Goal: Task Accomplishment & Management: Use online tool/utility

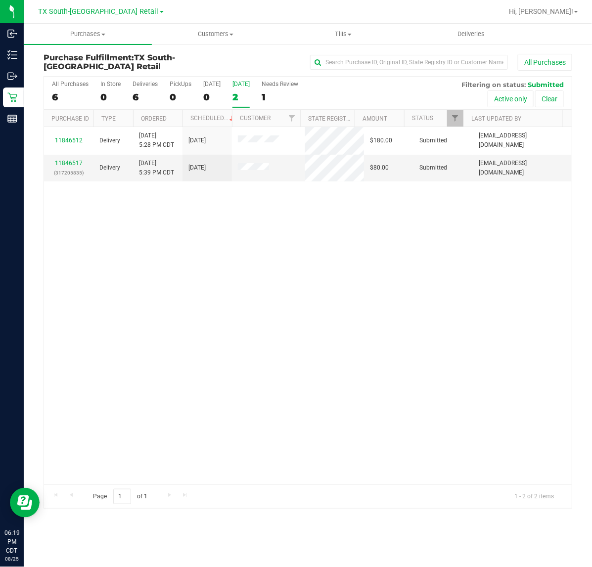
click at [233, 97] on div "2" at bounding box center [240, 96] width 17 height 11
click at [0, 0] on input "[DATE] 2" at bounding box center [0, 0] width 0 height 0
click at [452, 35] on span "Deliveries" at bounding box center [471, 34] width 54 height 9
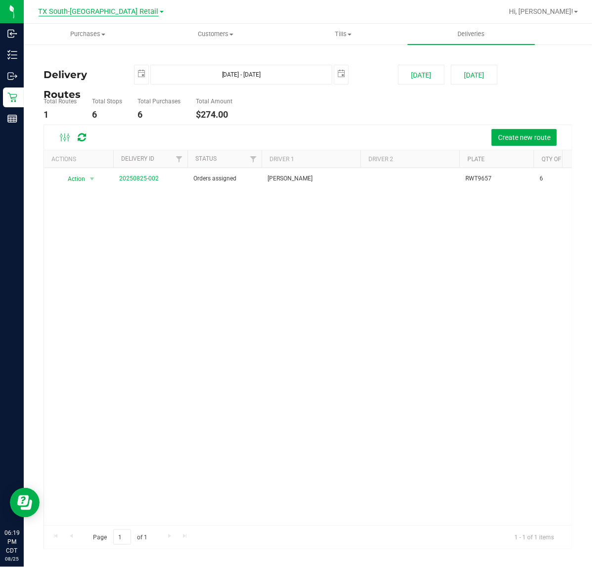
click at [106, 11] on span "TX South-[GEOGRAPHIC_DATA] Retail" at bounding box center [99, 11] width 120 height 9
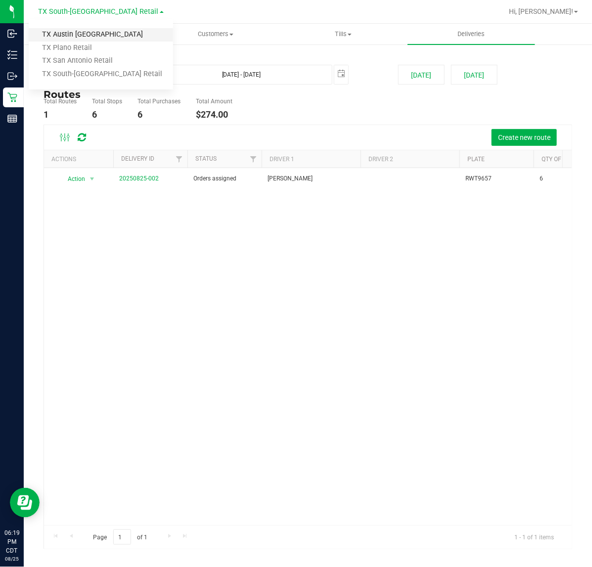
click at [94, 35] on link "TX Austin [GEOGRAPHIC_DATA]" at bounding box center [101, 34] width 144 height 13
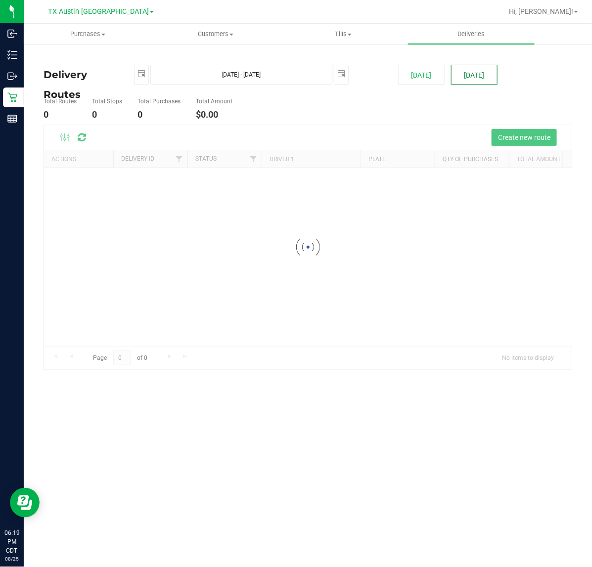
click at [488, 82] on button "[DATE]" at bounding box center [474, 75] width 46 height 20
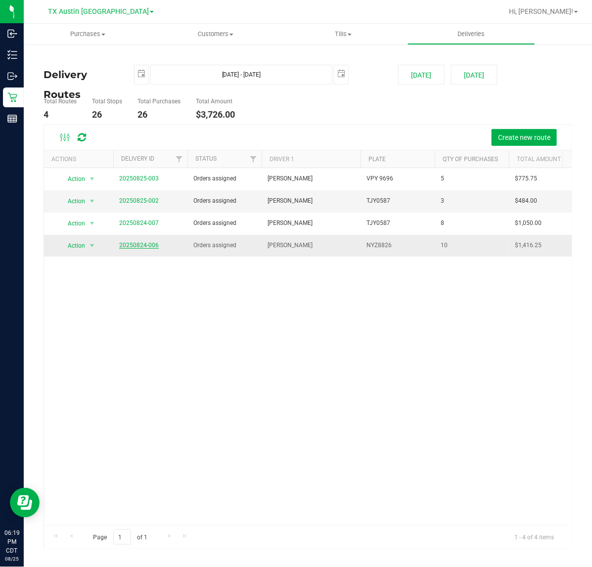
click at [135, 246] on link "20250824-006" at bounding box center [139, 245] width 40 height 7
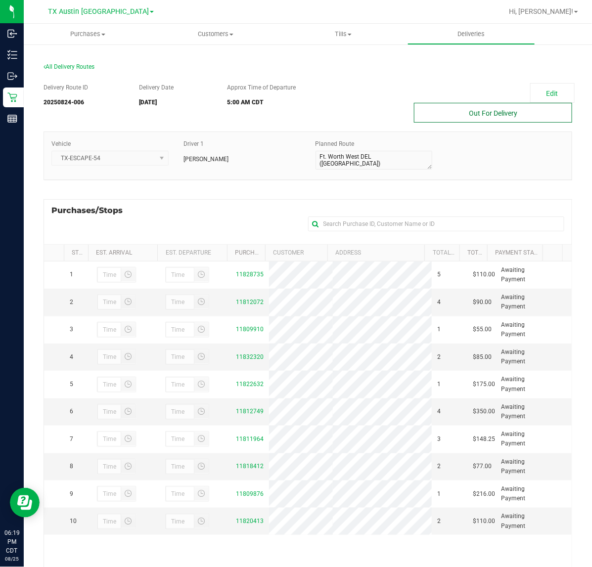
click at [527, 114] on button "Out For Delivery" at bounding box center [493, 113] width 158 height 20
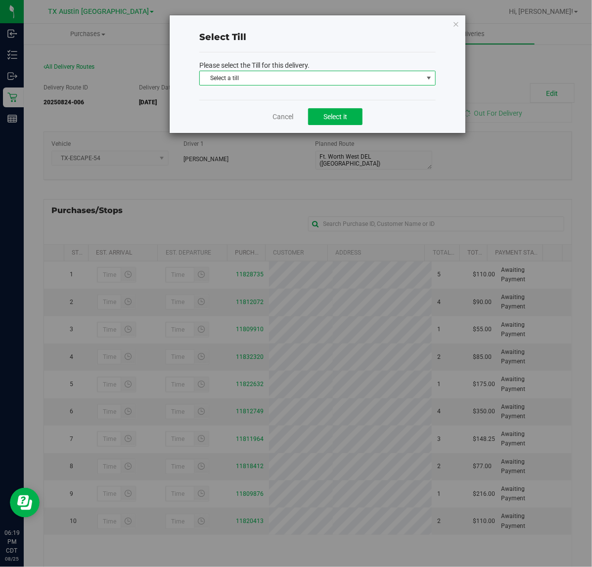
click at [409, 73] on span "Select a till" at bounding box center [311, 78] width 223 height 14
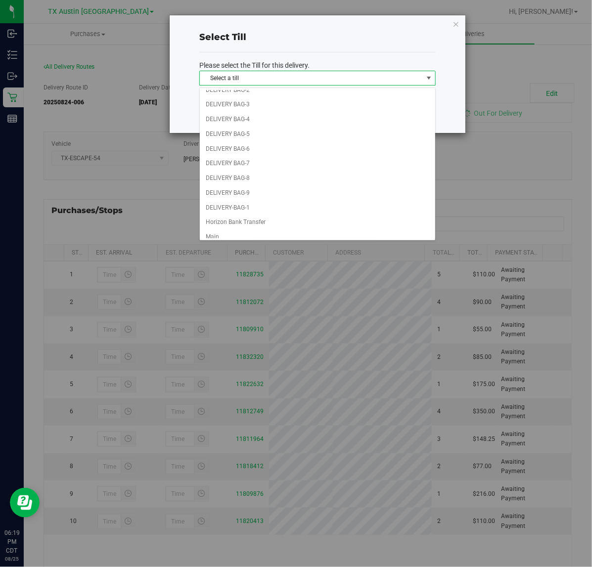
scroll to position [76, 0]
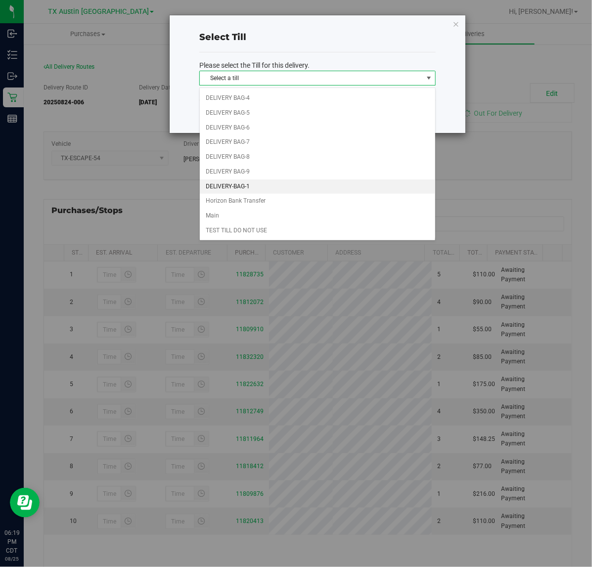
click at [345, 189] on li "DELIVERY-BAG-1" at bounding box center [317, 186] width 235 height 15
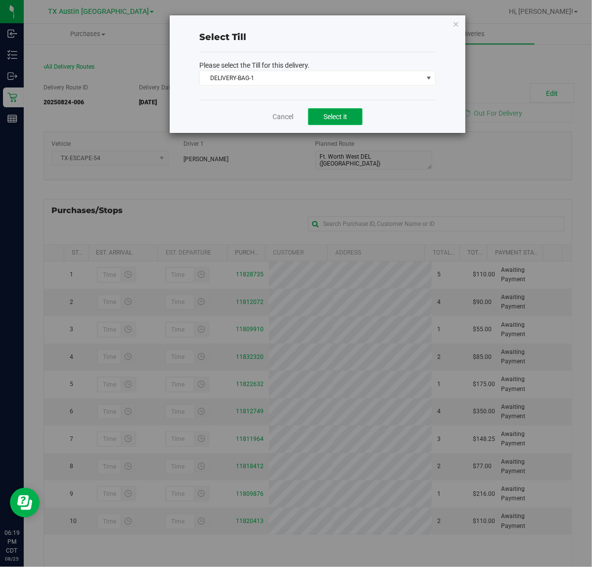
click at [356, 117] on button "Select it" at bounding box center [335, 116] width 54 height 17
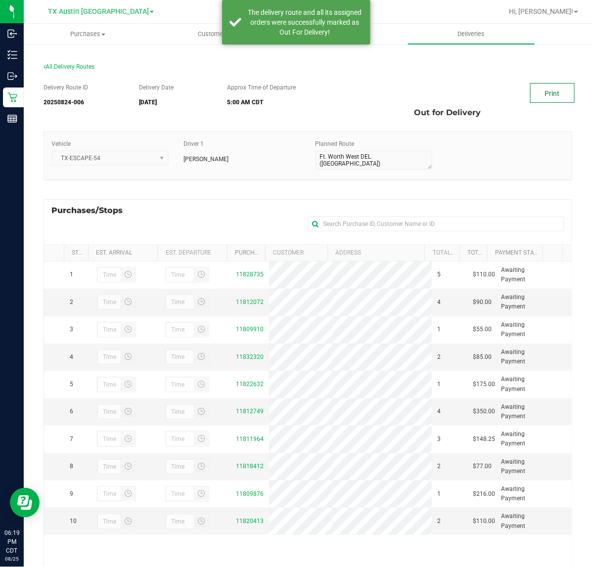
click at [548, 98] on link "Print" at bounding box center [552, 93] width 45 height 20
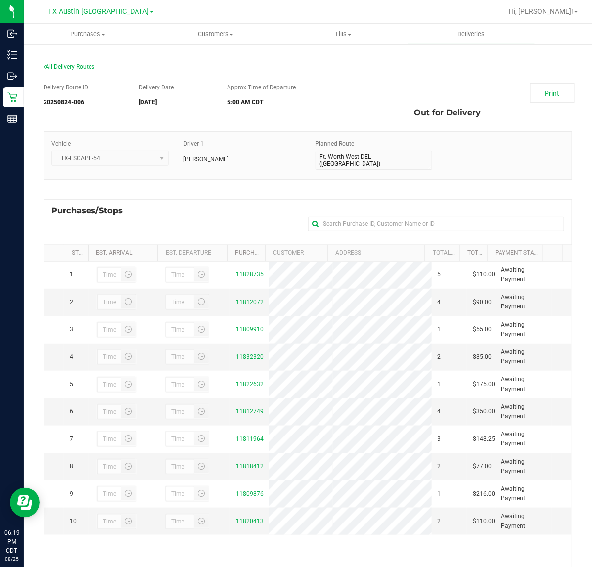
click at [473, 16] on div at bounding box center [339, 11] width 325 height 19
click at [473, 24] on uib-tab-heading "Deliveries" at bounding box center [471, 34] width 127 height 20
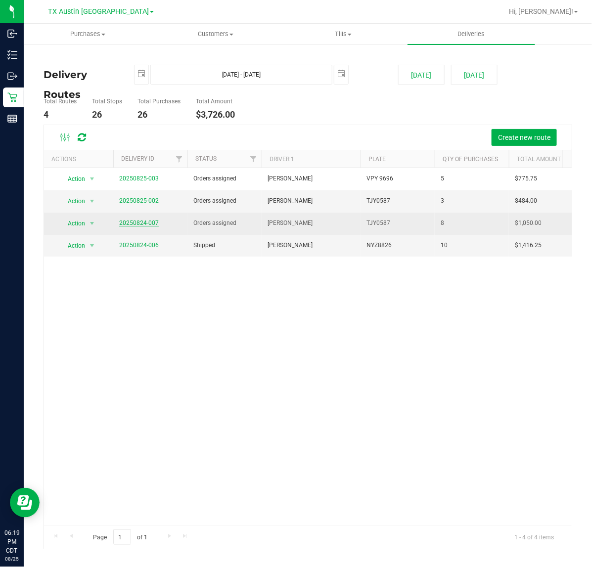
click at [152, 224] on link "20250824-007" at bounding box center [139, 223] width 40 height 7
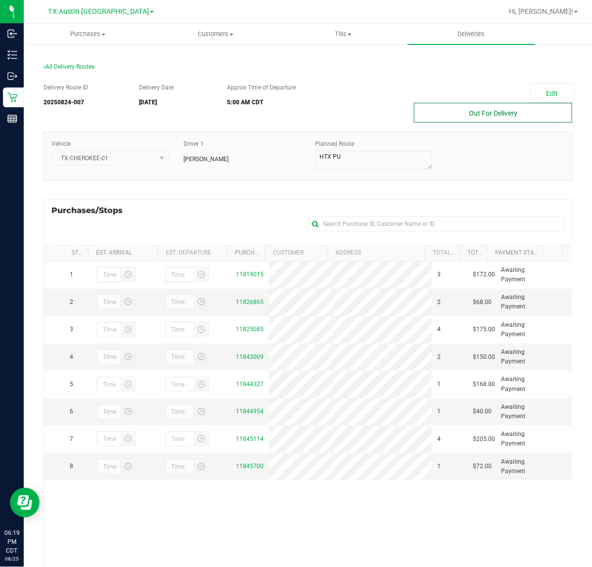
click at [496, 119] on button "Out For Delivery" at bounding box center [493, 113] width 158 height 20
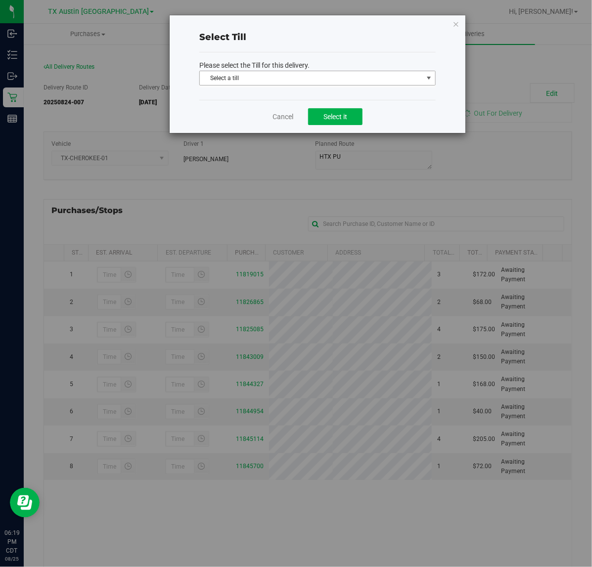
click at [401, 77] on span "Select a till" at bounding box center [311, 78] width 223 height 14
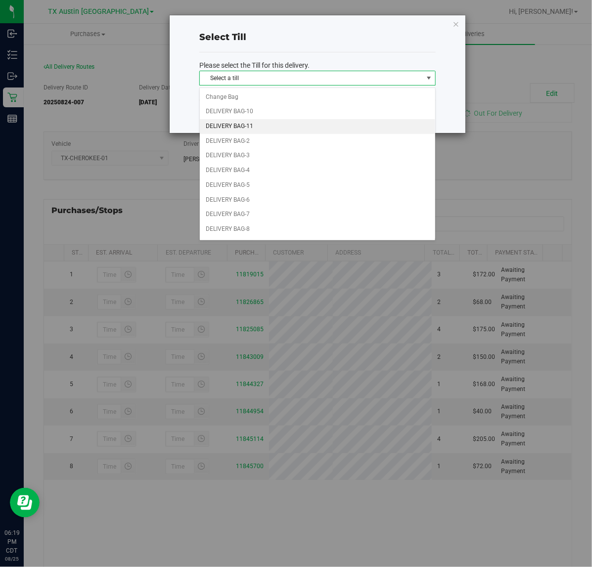
click at [386, 122] on li "DELIVERY BAG-11" at bounding box center [317, 126] width 235 height 15
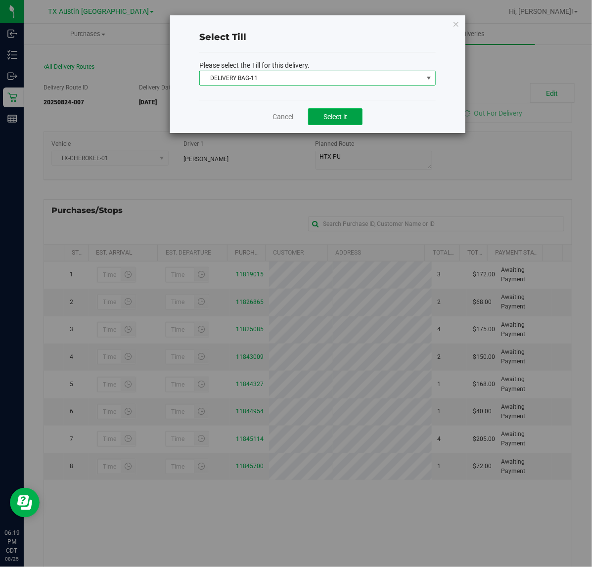
click at [335, 117] on span "Select it" at bounding box center [335, 117] width 24 height 8
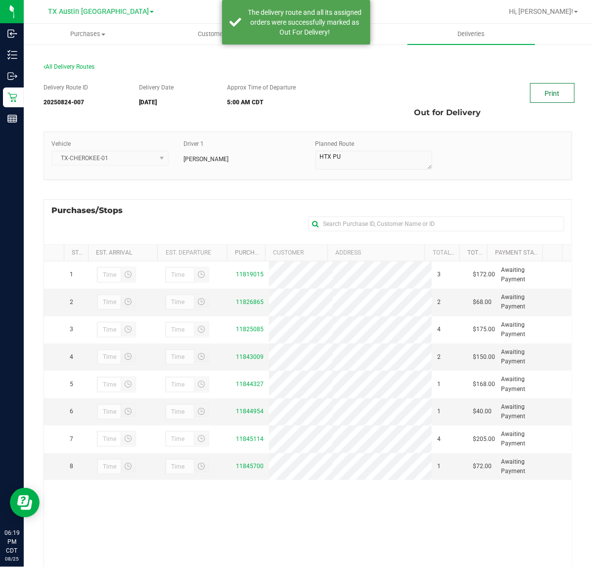
click at [545, 97] on link "Print" at bounding box center [552, 93] width 45 height 20
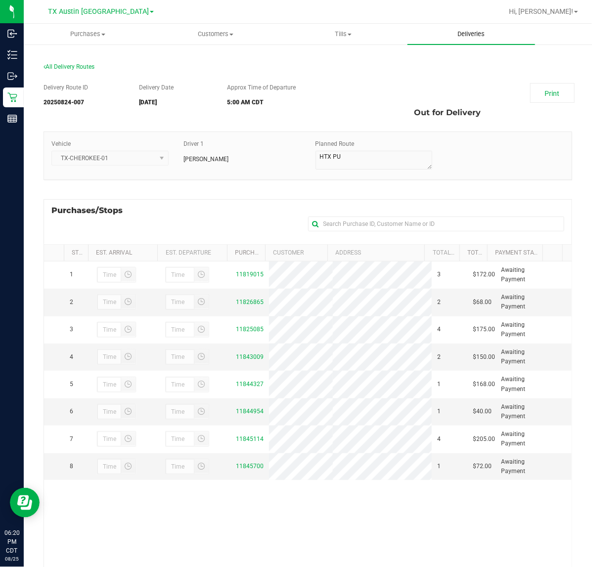
click at [484, 30] on span "Deliveries" at bounding box center [471, 34] width 54 height 9
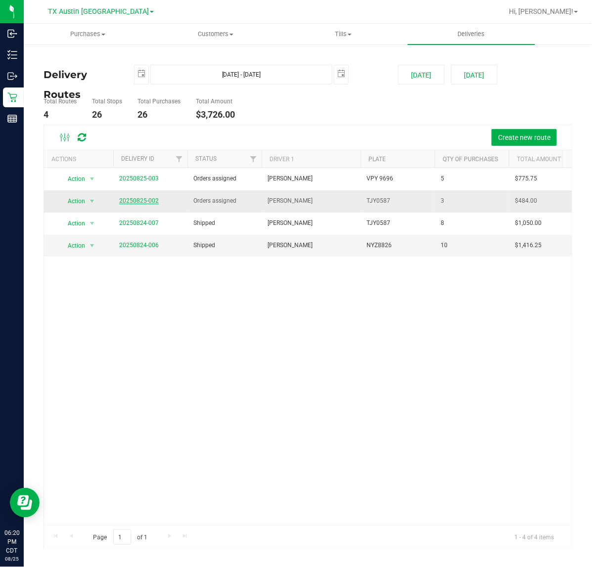
click at [139, 199] on link "20250825-002" at bounding box center [139, 200] width 40 height 7
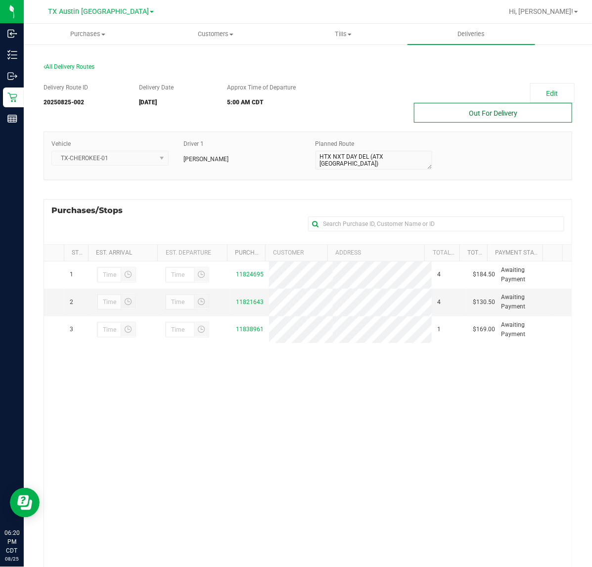
click at [508, 107] on button "Out For Delivery" at bounding box center [493, 113] width 158 height 20
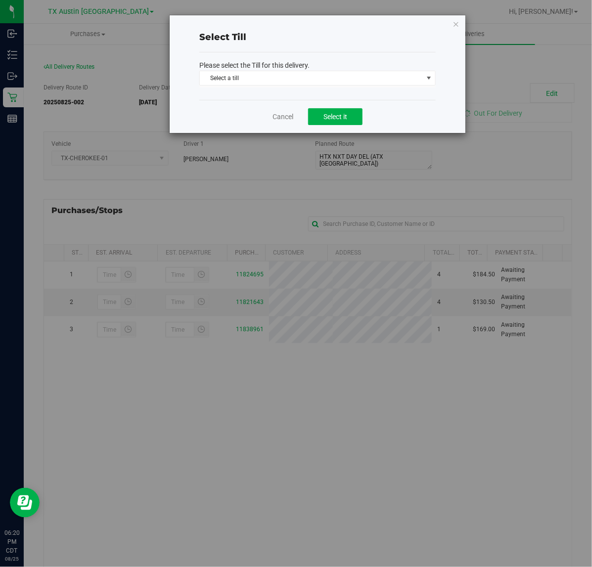
click at [318, 68] on p "Please select the Till for this delivery." at bounding box center [317, 65] width 236 height 10
click at [315, 74] on span "Select a till" at bounding box center [311, 78] width 223 height 14
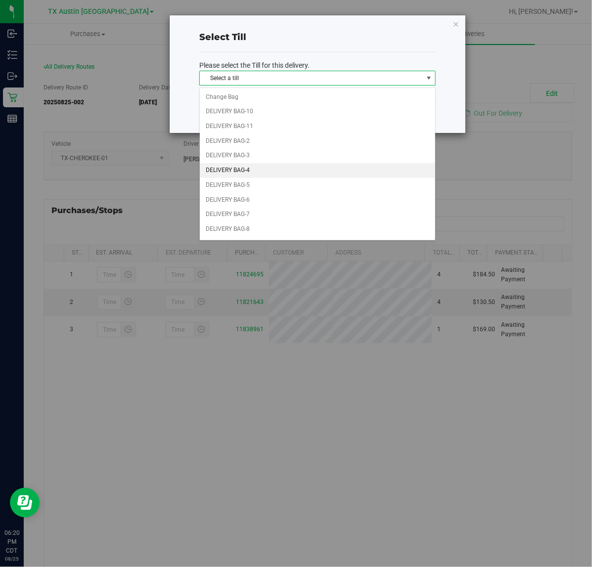
click at [281, 164] on li "DELIVERY BAG-4" at bounding box center [317, 170] width 235 height 15
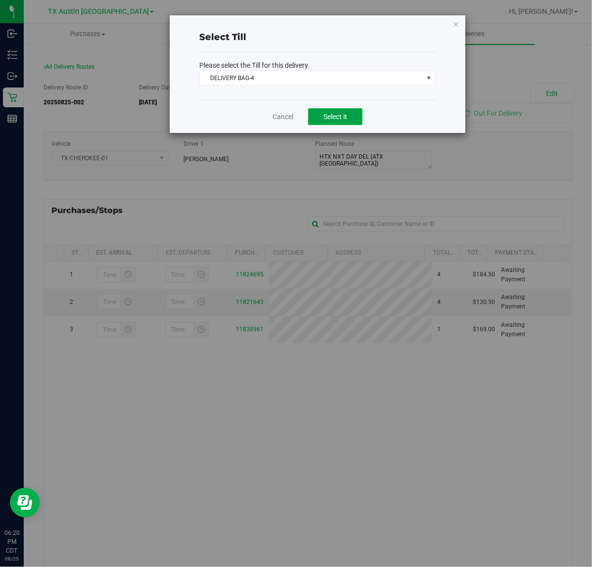
click at [322, 122] on button "Select it" at bounding box center [335, 116] width 54 height 17
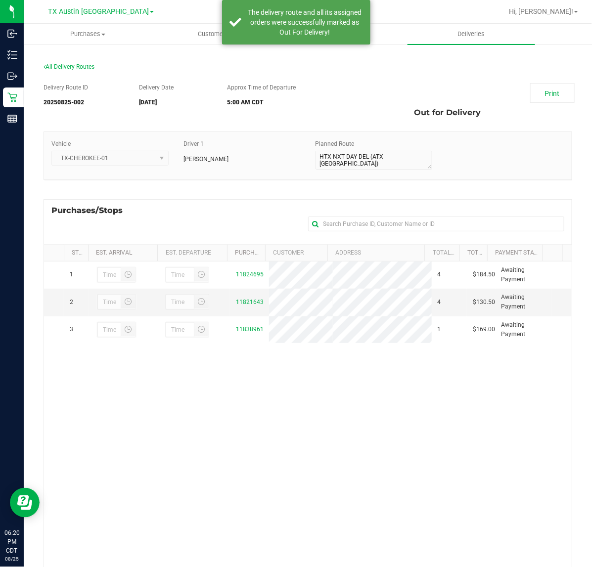
click at [540, 81] on div "Delivery Route ID 20250825-002 Delivery Date [DATE] Approx Time of Departure 5:…" at bounding box center [308, 363] width 529 height 575
click at [541, 90] on link "Print" at bounding box center [552, 93] width 45 height 20
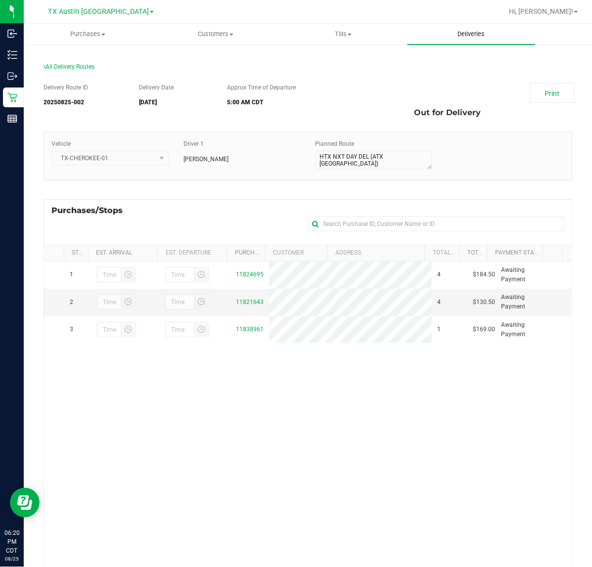
click at [461, 33] on span "Deliveries" at bounding box center [471, 34] width 54 height 9
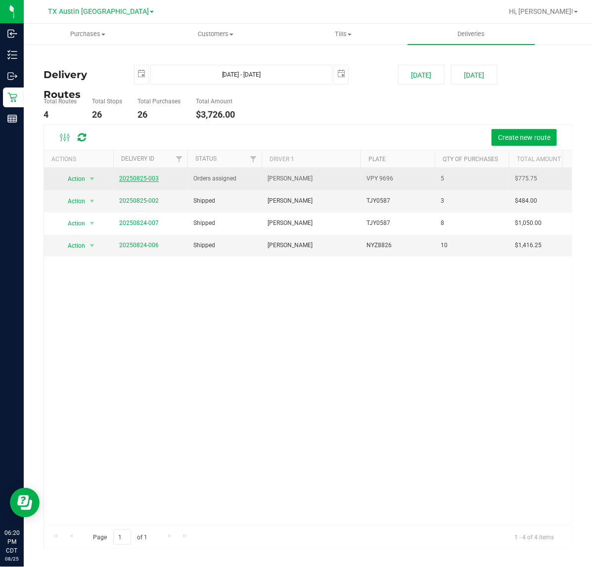
click at [148, 179] on link "20250825-003" at bounding box center [139, 178] width 40 height 7
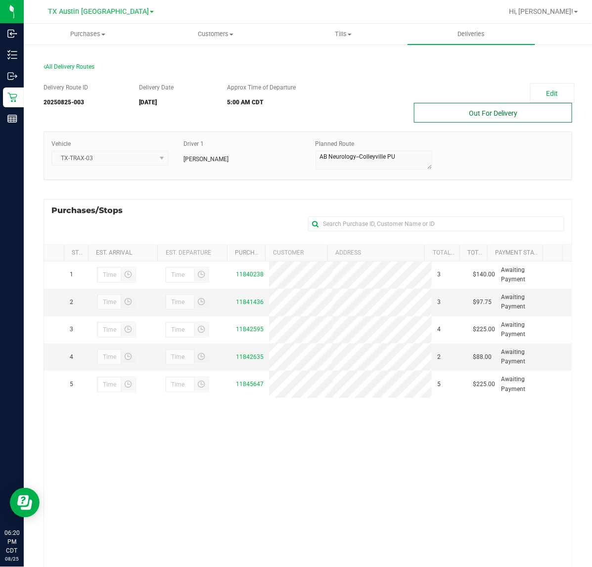
click at [460, 116] on button "Out For Delivery" at bounding box center [493, 113] width 158 height 20
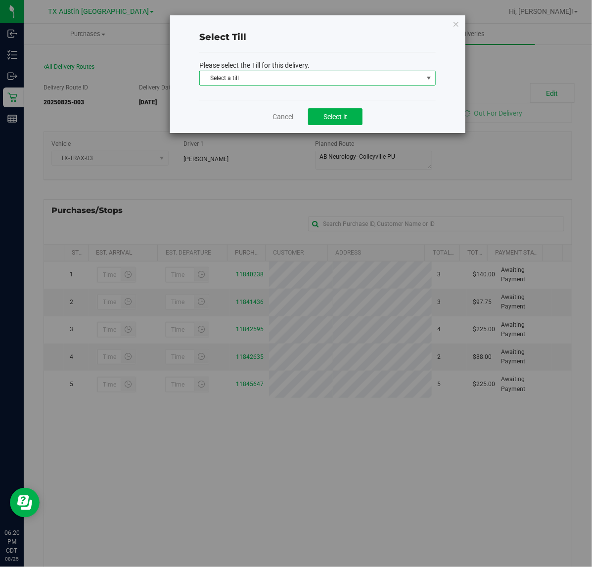
click at [401, 73] on span "Select a till" at bounding box center [311, 78] width 223 height 14
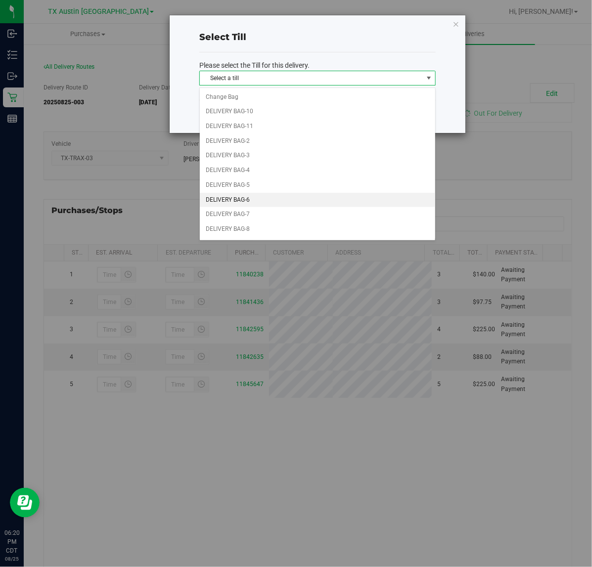
click at [327, 199] on li "DELIVERY BAG-6" at bounding box center [317, 200] width 235 height 15
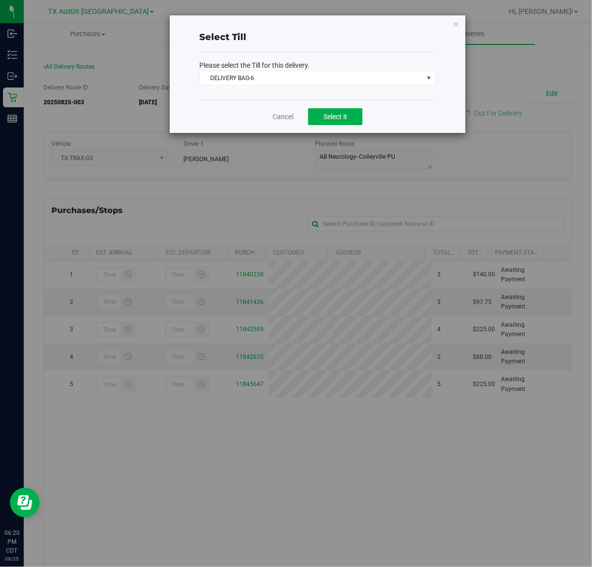
click at [355, 90] on div "Please select the Till for this delivery. DELIVERY BAG-6 Select a till Change B…" at bounding box center [317, 75] width 236 height 47
click at [350, 115] on button "Select it" at bounding box center [335, 116] width 54 height 17
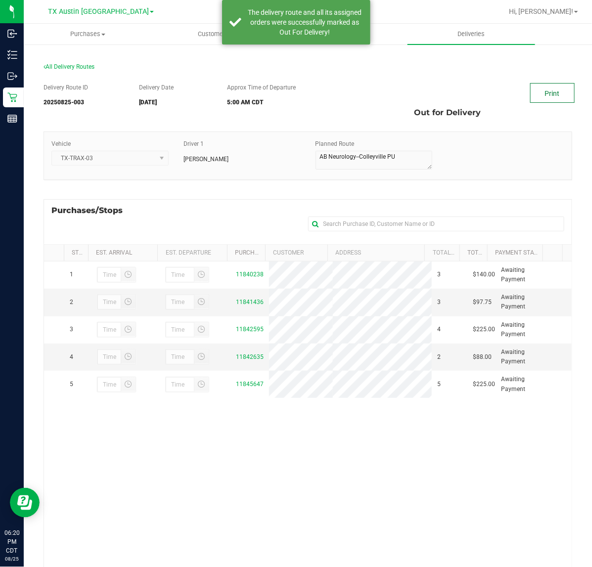
click at [530, 94] on link "Print" at bounding box center [552, 93] width 45 height 20
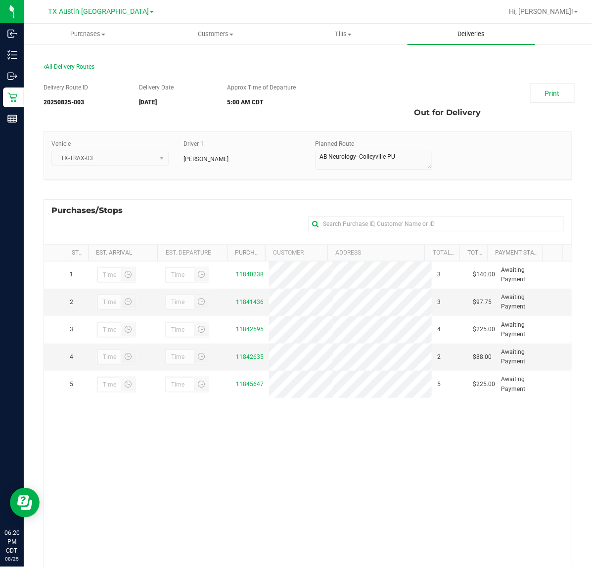
click at [492, 38] on span "Deliveries" at bounding box center [471, 34] width 54 height 9
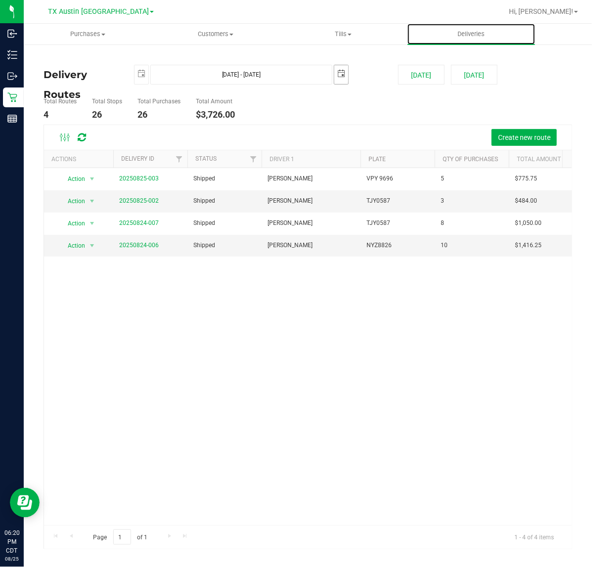
click at [342, 74] on span "select" at bounding box center [341, 74] width 8 height 8
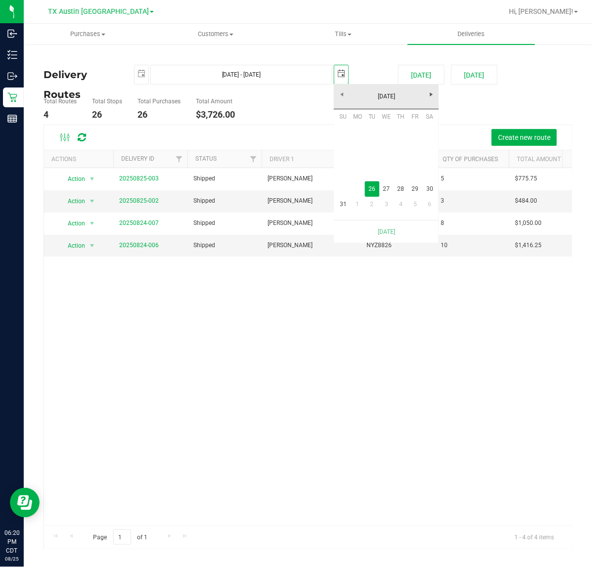
scroll to position [0, 25]
click at [382, 188] on link "27" at bounding box center [386, 188] width 14 height 15
type input "[DATE] - [DATE]"
type input "[DATE]"
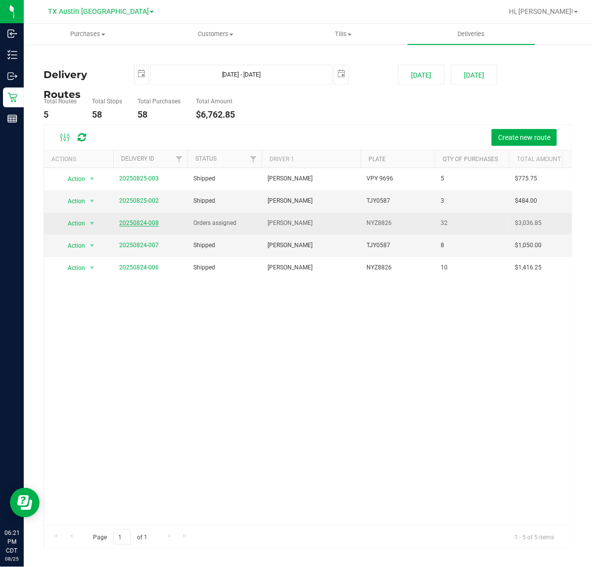
click at [142, 223] on link "20250824-008" at bounding box center [139, 223] width 40 height 7
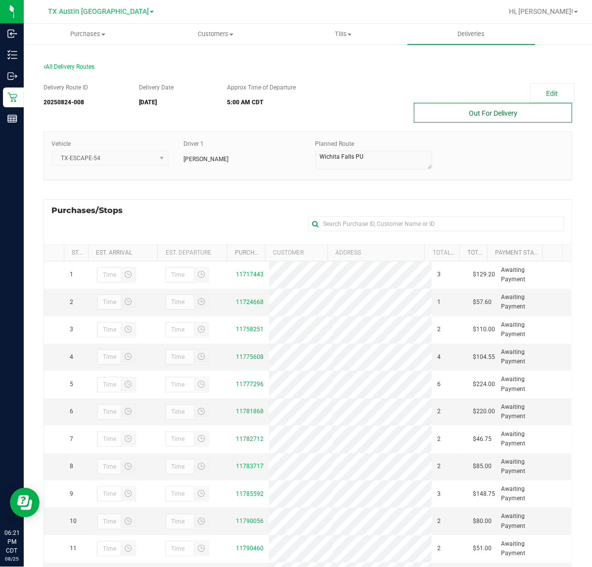
click at [525, 107] on button "Out For Delivery" at bounding box center [493, 113] width 158 height 20
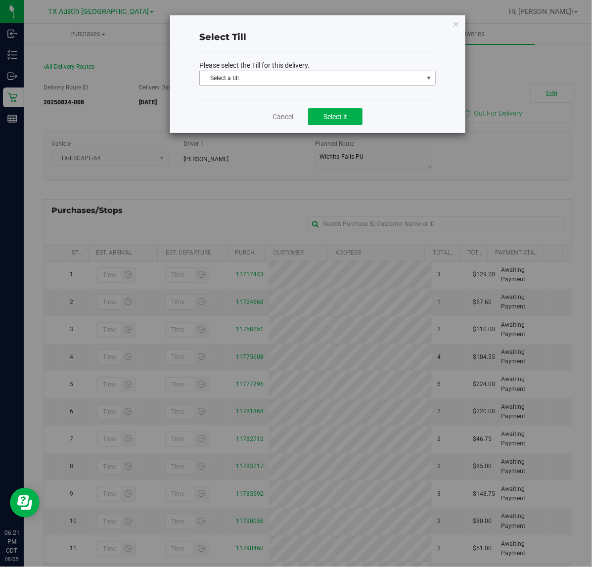
click at [428, 73] on span "select" at bounding box center [429, 78] width 12 height 14
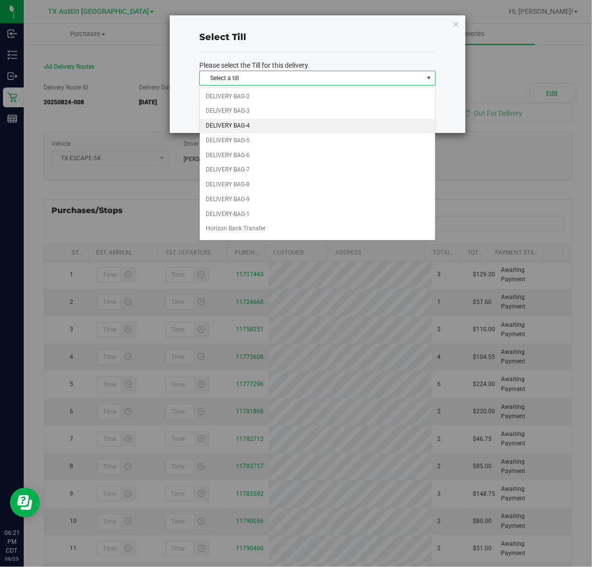
scroll to position [62, 0]
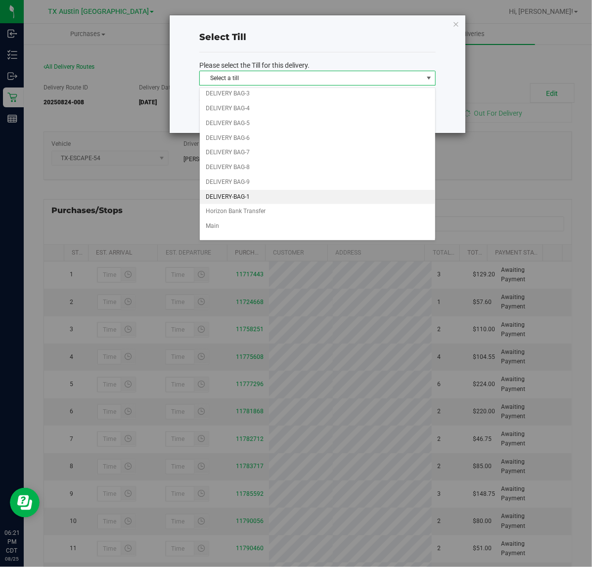
click at [313, 202] on li "DELIVERY-BAG-1" at bounding box center [317, 197] width 235 height 15
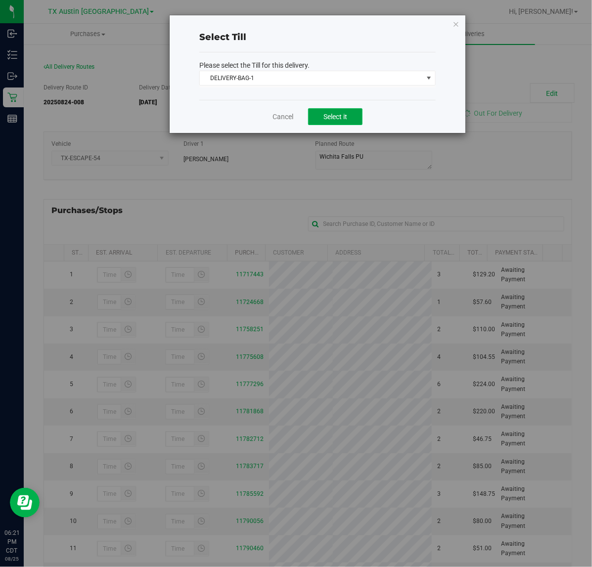
click at [334, 108] on button "Select it" at bounding box center [335, 116] width 54 height 17
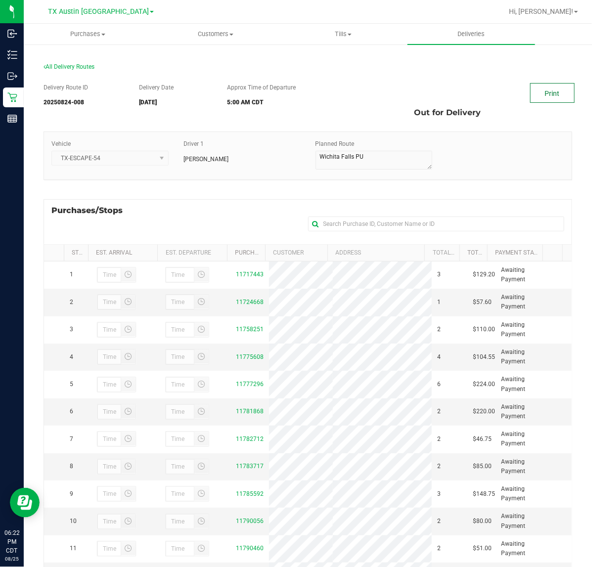
click at [564, 92] on link "Print" at bounding box center [552, 93] width 45 height 20
click at [475, 39] on uib-tab-heading "Deliveries" at bounding box center [471, 34] width 128 height 21
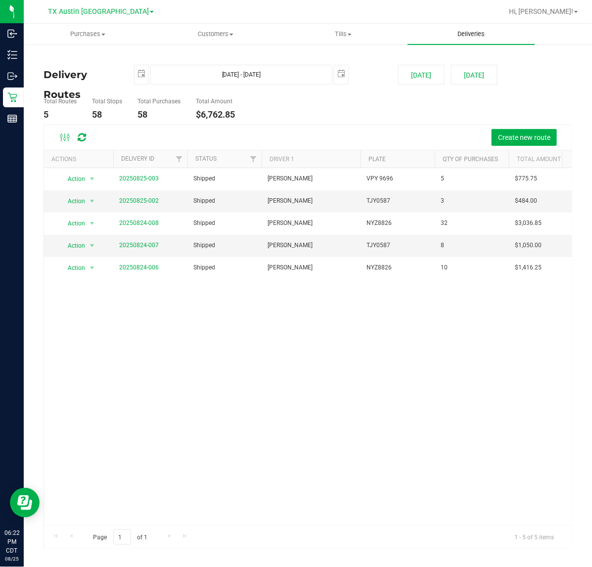
click at [475, 33] on span "Deliveries" at bounding box center [471, 34] width 54 height 9
click at [85, 12] on span "TX Austin [GEOGRAPHIC_DATA]" at bounding box center [98, 11] width 101 height 9
click at [78, 47] on link "TX Plano Retail" at bounding box center [101, 48] width 144 height 13
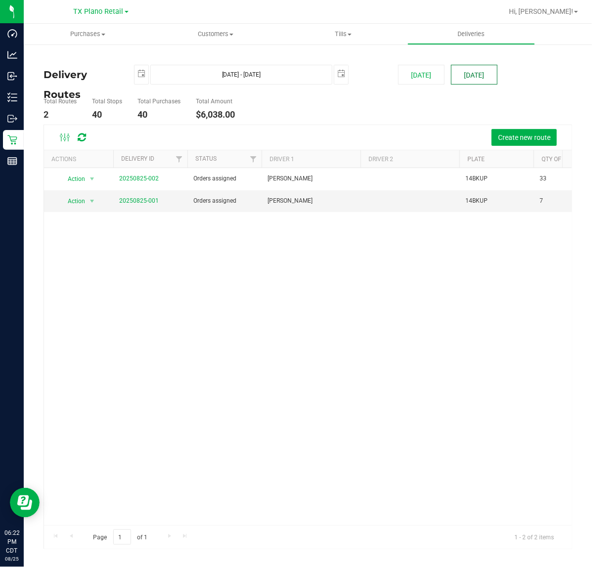
click at [463, 69] on button "[DATE]" at bounding box center [474, 75] width 46 height 20
type input "[DATE] - [DATE]"
type input "[DATE]"
click at [145, 202] on link "20250825-001" at bounding box center [139, 200] width 40 height 7
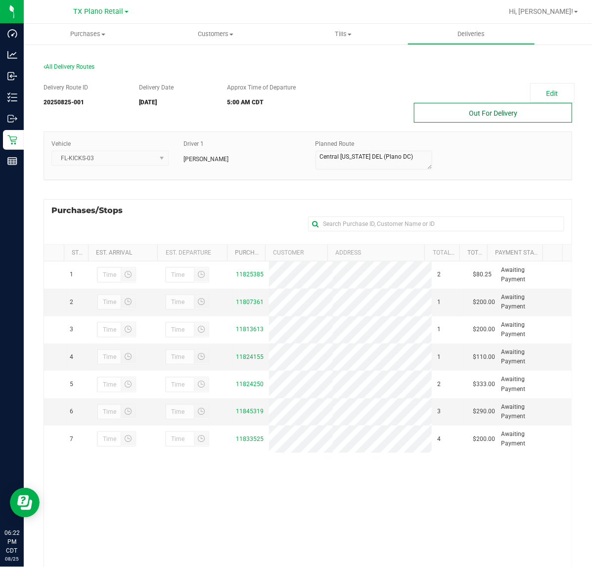
click at [484, 119] on button "Out For Delivery" at bounding box center [493, 113] width 158 height 20
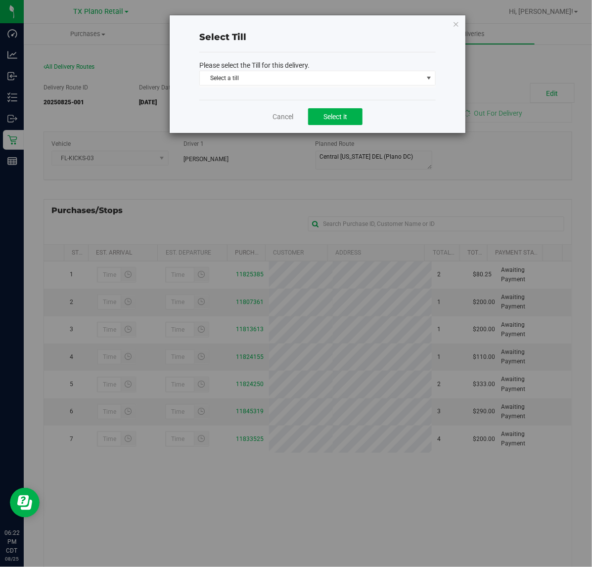
click at [364, 87] on span "Select a till Select a till Change Bag Delivery Till Horizon Bank Transfer Main…" at bounding box center [317, 79] width 236 height 17
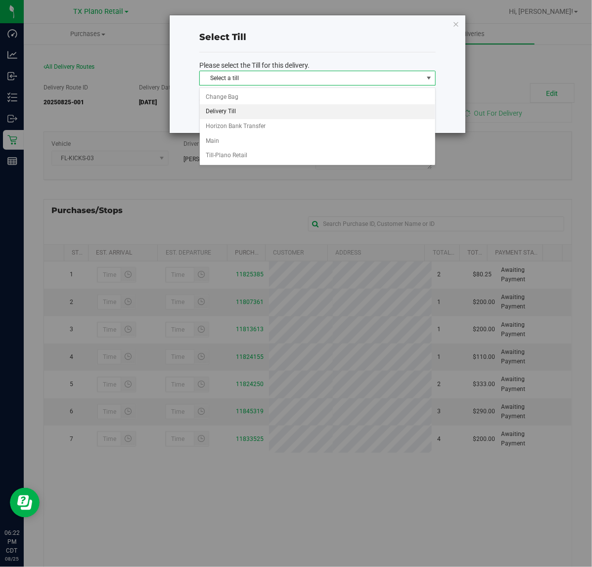
click at [346, 110] on li "Delivery Till" at bounding box center [317, 111] width 235 height 15
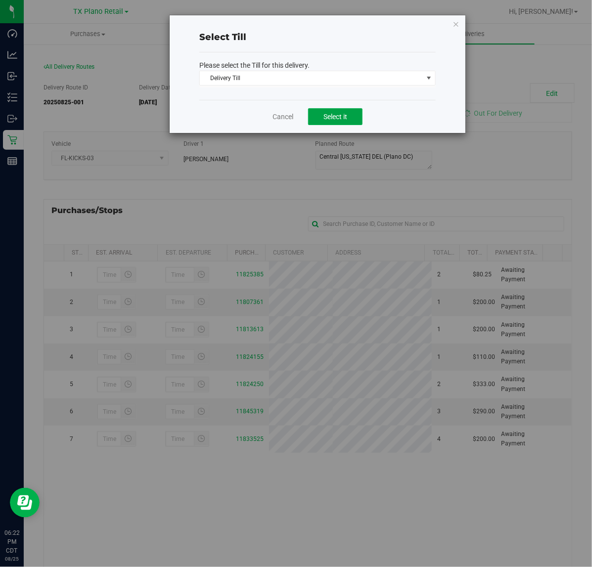
click at [346, 110] on button "Select it" at bounding box center [335, 116] width 54 height 17
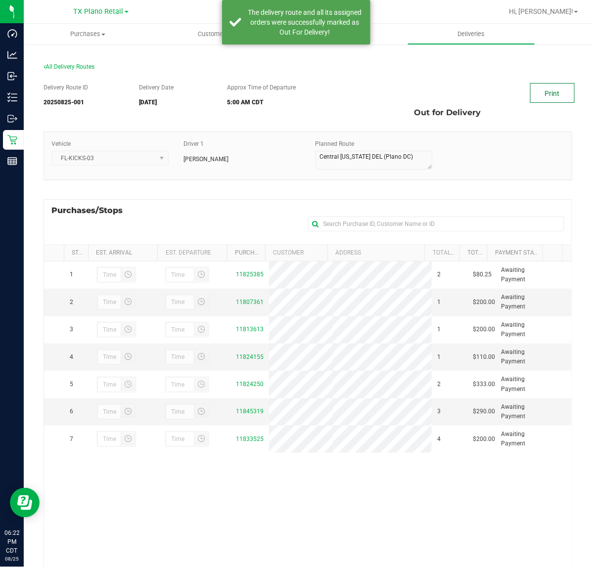
click at [542, 87] on link "Print" at bounding box center [552, 93] width 45 height 20
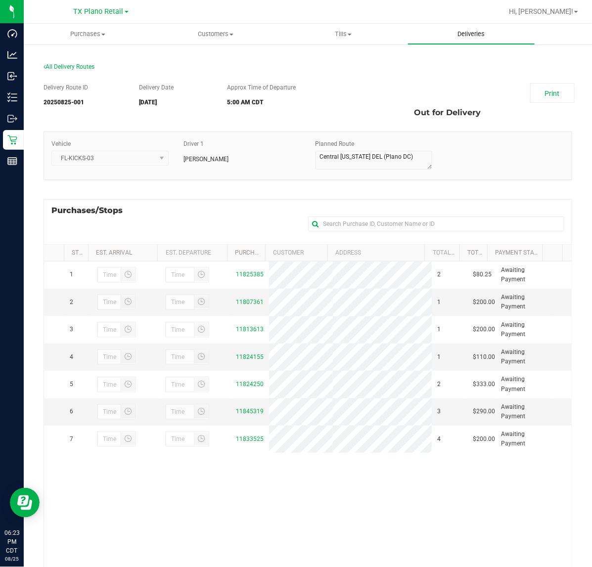
click at [500, 37] on uib-tab-heading "Deliveries" at bounding box center [471, 34] width 127 height 20
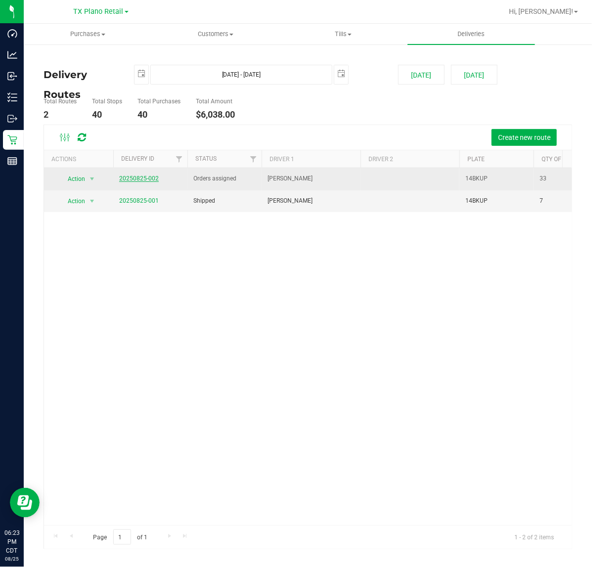
click at [147, 177] on link "20250825-002" at bounding box center [139, 178] width 40 height 7
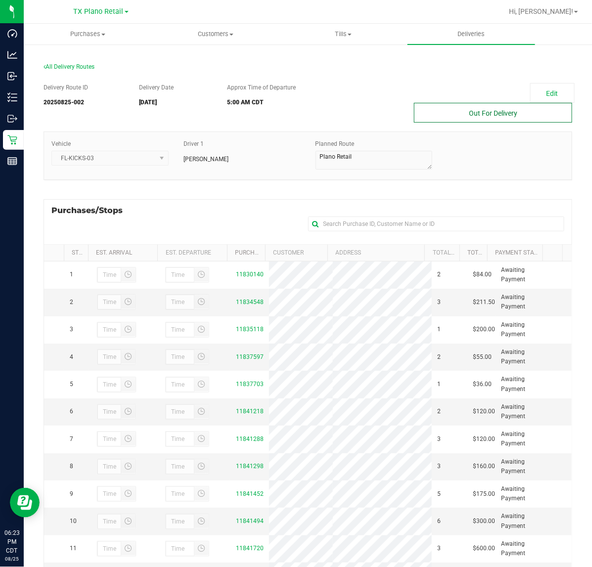
click at [518, 109] on button "Out For Delivery" at bounding box center [493, 113] width 158 height 20
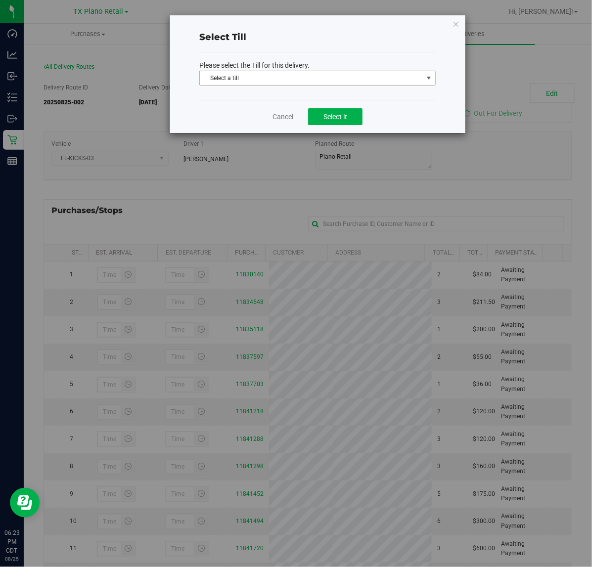
click at [290, 65] on p "Please select the Till for this delivery." at bounding box center [317, 65] width 236 height 10
click at [282, 79] on span "Select a till" at bounding box center [311, 78] width 223 height 14
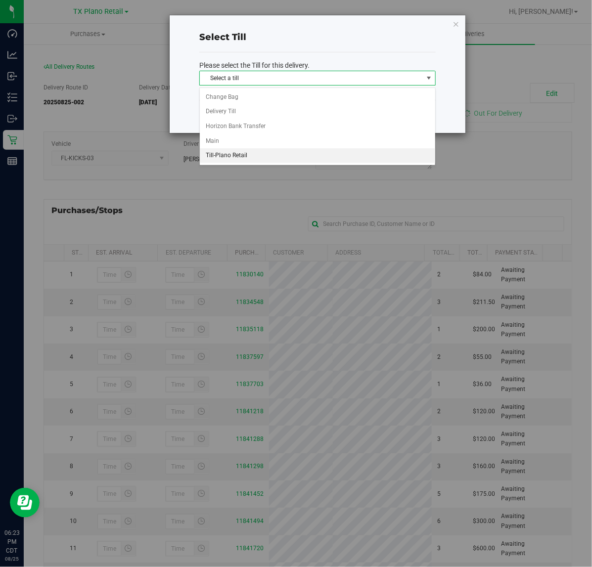
click at [258, 152] on li "Till-Plano Retail" at bounding box center [317, 155] width 235 height 15
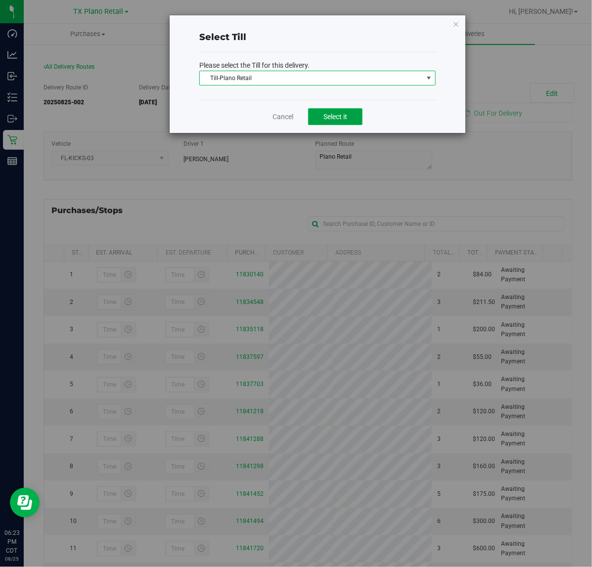
click at [326, 122] on button "Select it" at bounding box center [335, 116] width 54 height 17
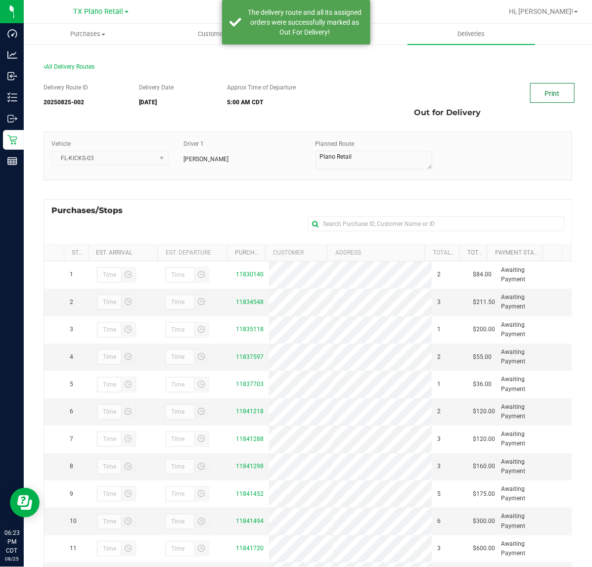
click at [564, 88] on link "Print" at bounding box center [552, 93] width 45 height 20
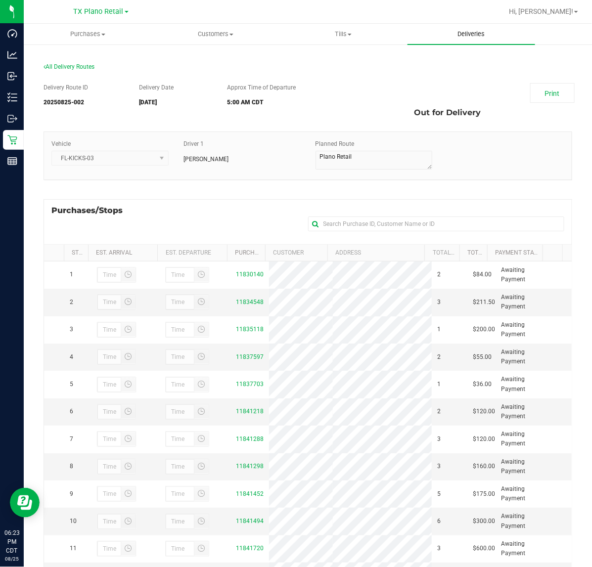
click at [450, 31] on span "Deliveries" at bounding box center [471, 34] width 54 height 9
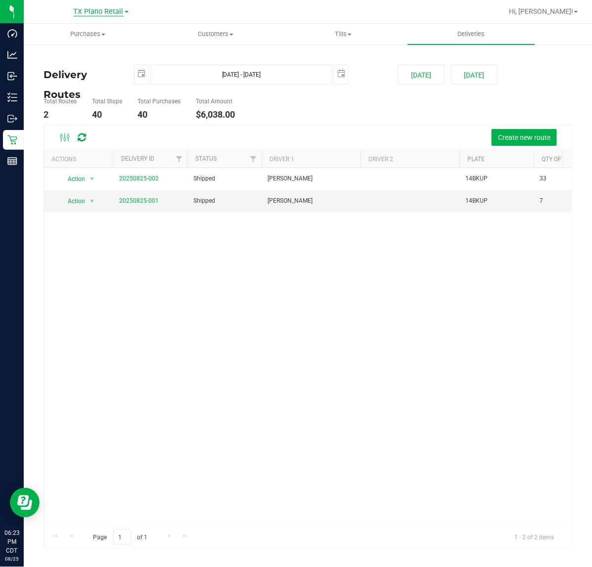
click at [117, 12] on span "TX Plano Retail" at bounding box center [99, 11] width 50 height 9
click at [107, 61] on link "TX San Antonio Retail" at bounding box center [101, 60] width 144 height 13
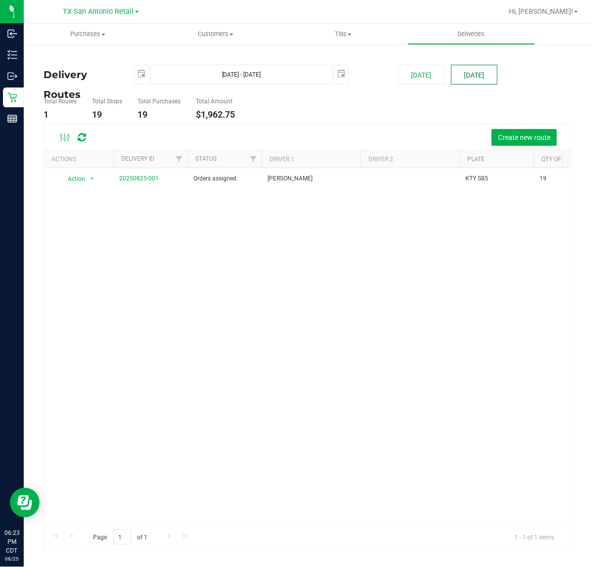
click at [468, 67] on button "[DATE]" at bounding box center [474, 75] width 46 height 20
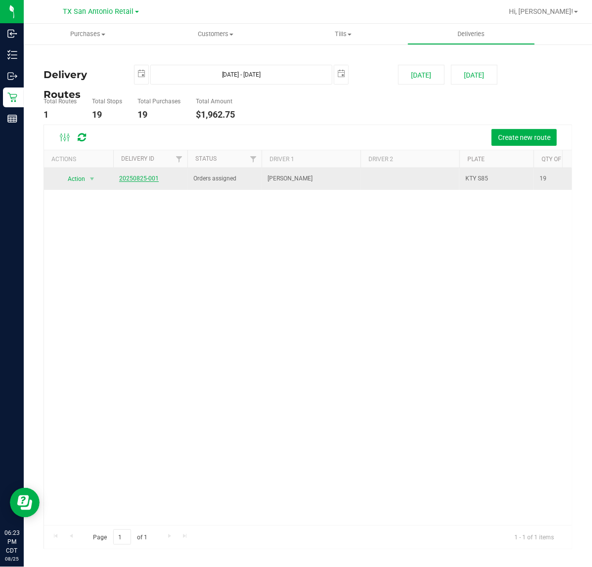
click at [154, 181] on link "20250825-001" at bounding box center [139, 178] width 40 height 7
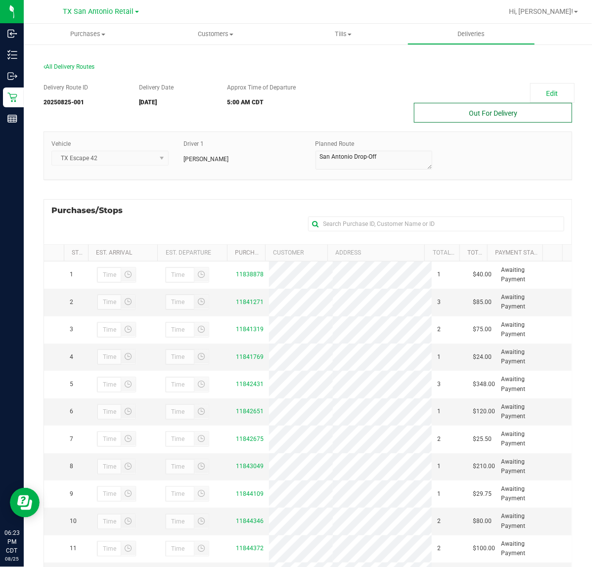
click at [505, 115] on button "Out For Delivery" at bounding box center [493, 113] width 158 height 20
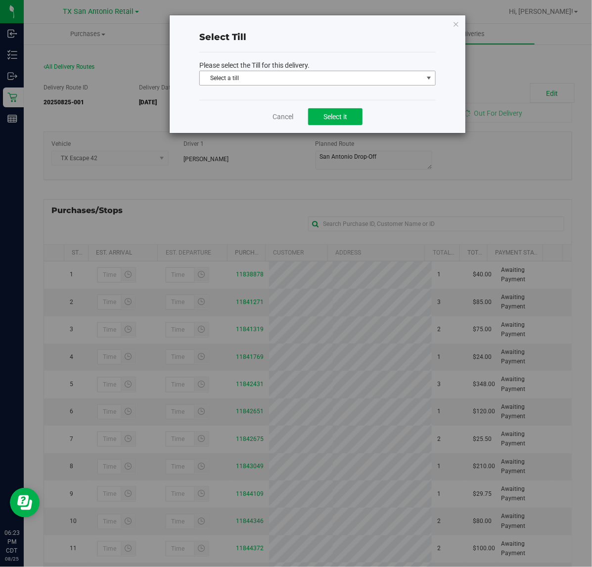
click at [417, 73] on span "Select a till" at bounding box center [311, 78] width 223 height 14
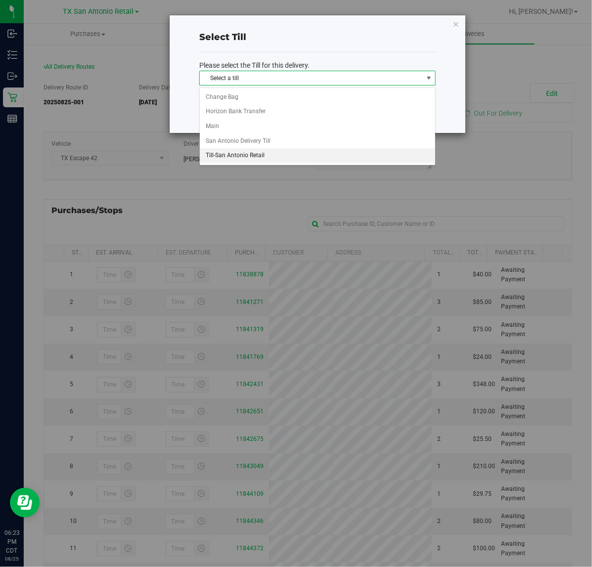
click at [334, 157] on li "Till-San Antonio Retail" at bounding box center [317, 155] width 235 height 15
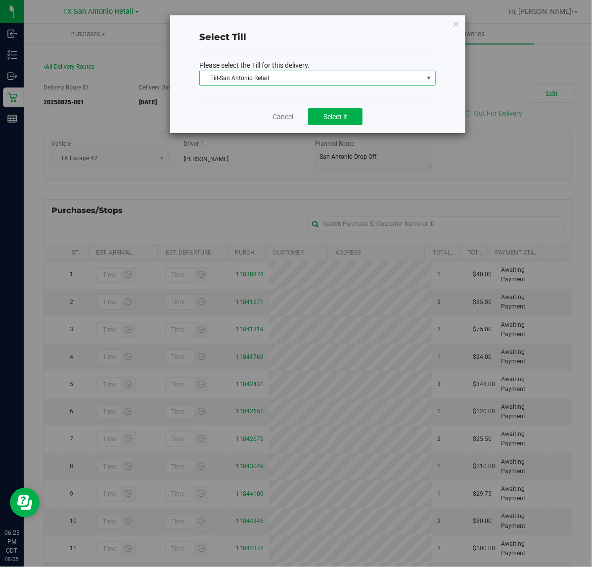
click at [359, 107] on div "Cancel Select it" at bounding box center [317, 116] width 236 height 33
click at [354, 120] on button "Select it" at bounding box center [335, 116] width 54 height 17
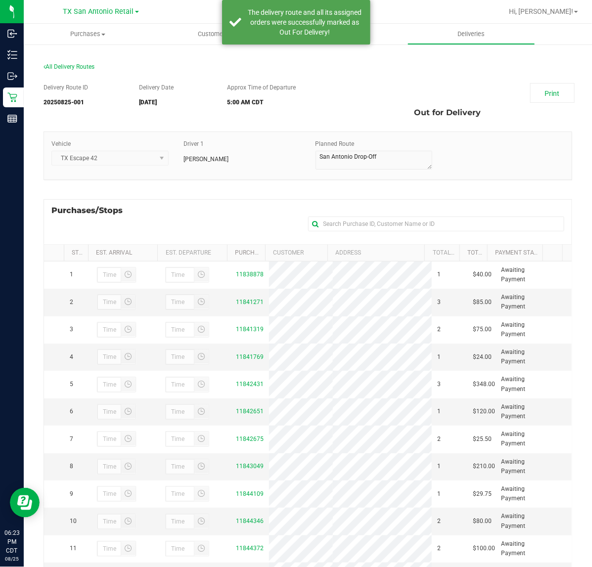
click at [544, 103] on div "Out for Delivery" at bounding box center [492, 113] width 173 height 20
click at [544, 100] on link "Print" at bounding box center [552, 93] width 45 height 20
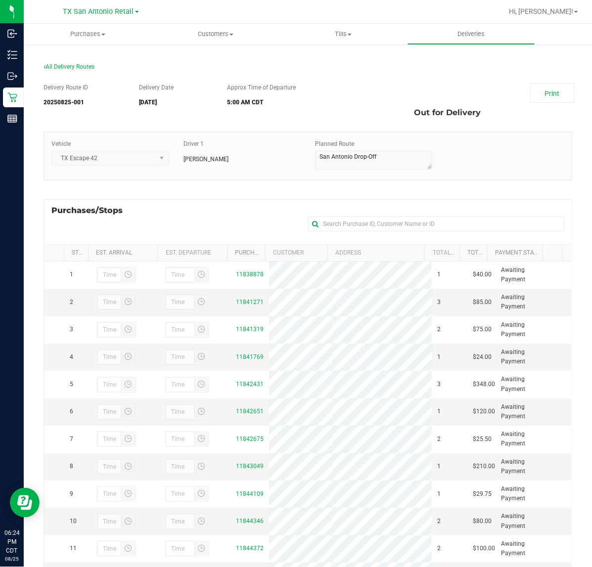
click at [357, 58] on section "All Delivery Routes Delivery Route ID 20250825-001 Delivery Date [DATE] Approx …" at bounding box center [308, 356] width 529 height 606
click at [448, 33] on span "Deliveries" at bounding box center [471, 34] width 54 height 9
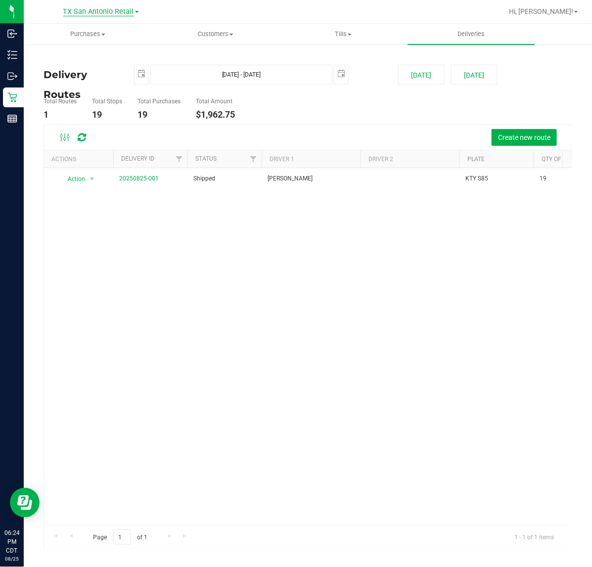
click at [92, 15] on span "TX San Antonio Retail" at bounding box center [98, 11] width 71 height 9
click at [92, 33] on link "TX Austin [GEOGRAPHIC_DATA]" at bounding box center [101, 34] width 144 height 13
